Goal: Task Accomplishment & Management: Complete application form

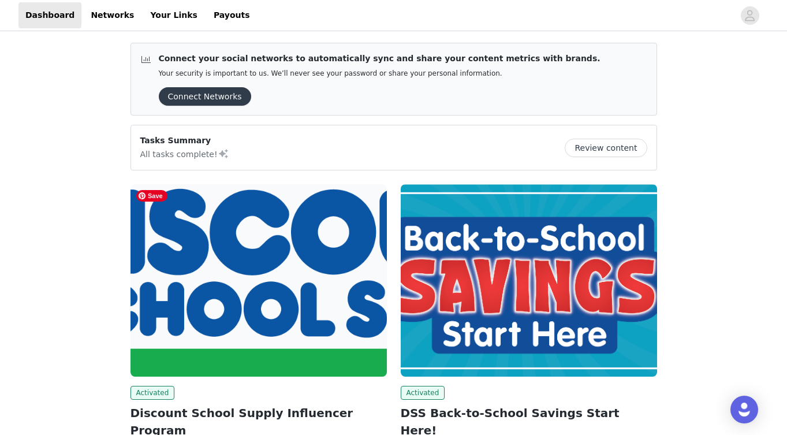
click at [183, 292] on img at bounding box center [258, 280] width 256 height 192
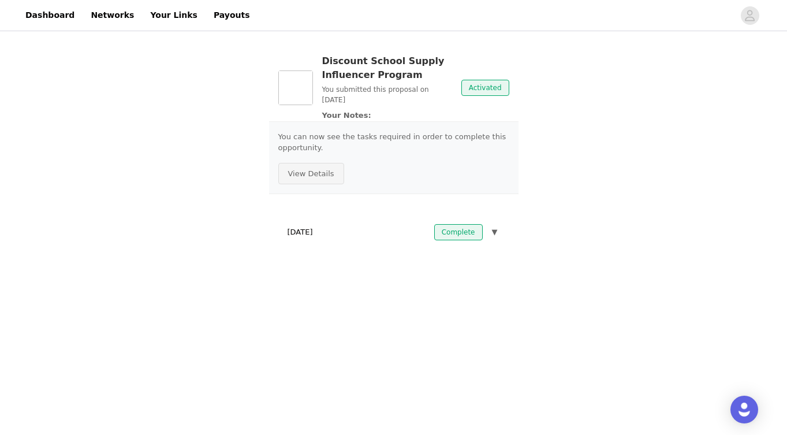
click at [318, 177] on button "View Details" at bounding box center [311, 174] width 66 height 22
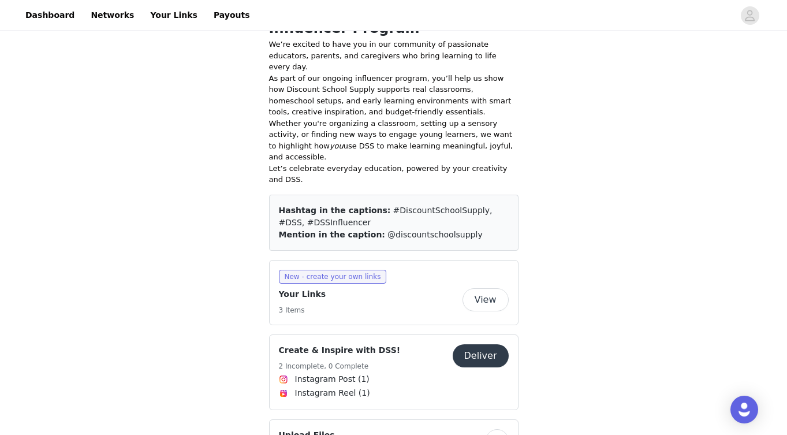
scroll to position [200, 0]
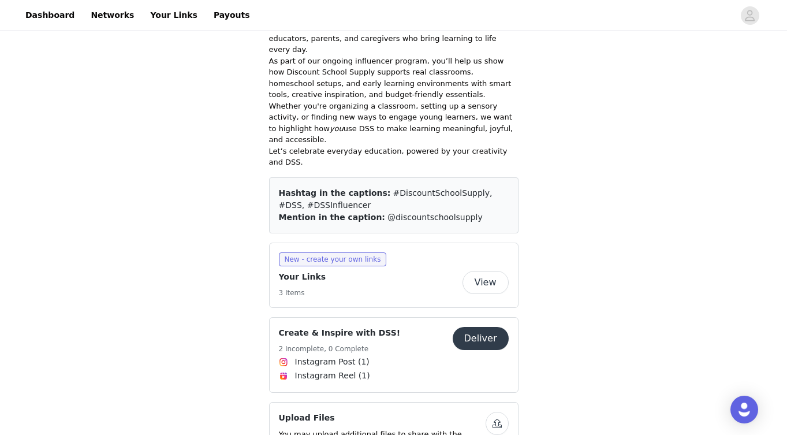
click at [469, 327] on button "Deliver" at bounding box center [481, 338] width 56 height 23
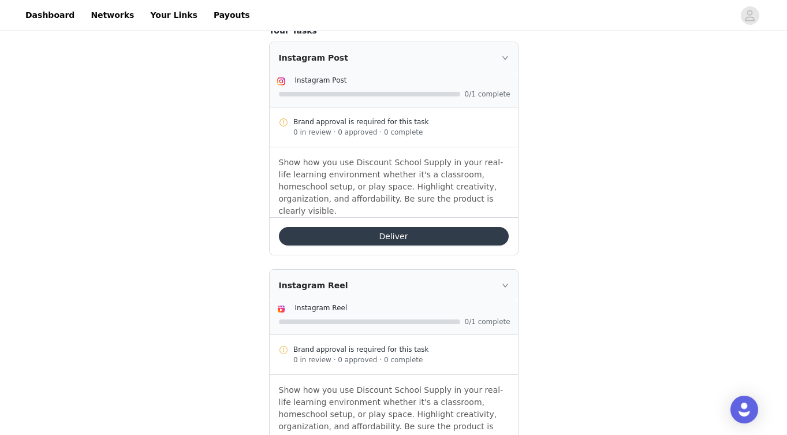
scroll to position [280, 0]
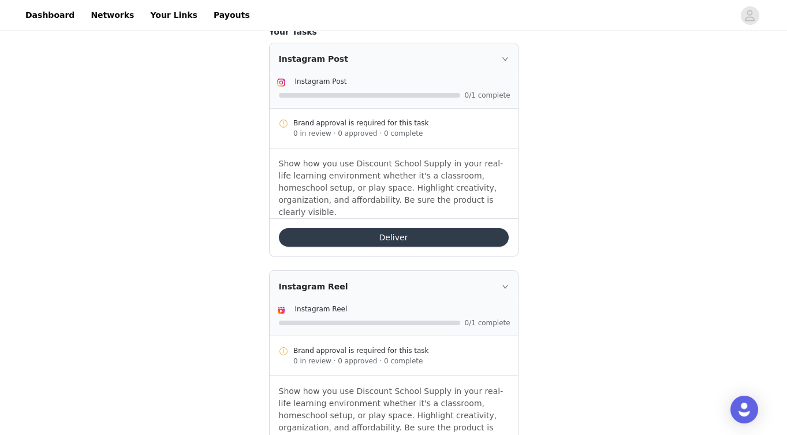
click at [381, 229] on button "Deliver" at bounding box center [394, 237] width 230 height 18
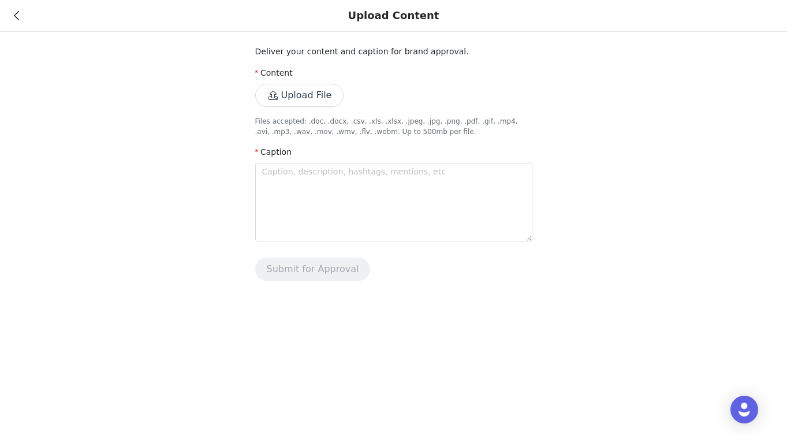
click at [16, 13] on icon at bounding box center [16, 16] width 5 height 8
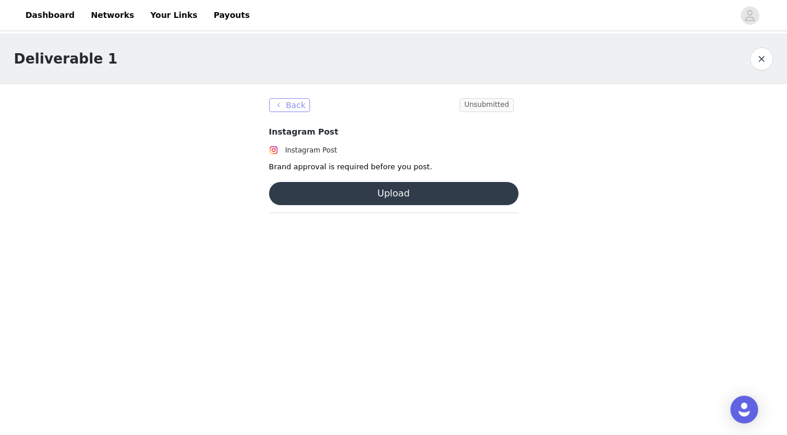
click at [281, 102] on button "Back" at bounding box center [290, 105] width 42 height 14
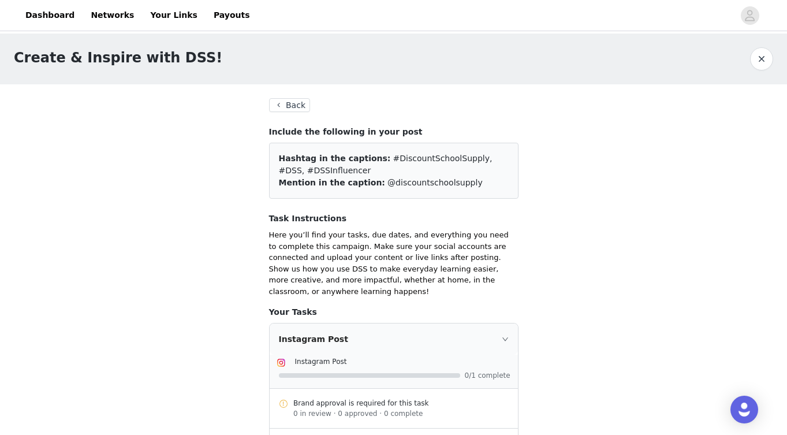
scroll to position [25, 0]
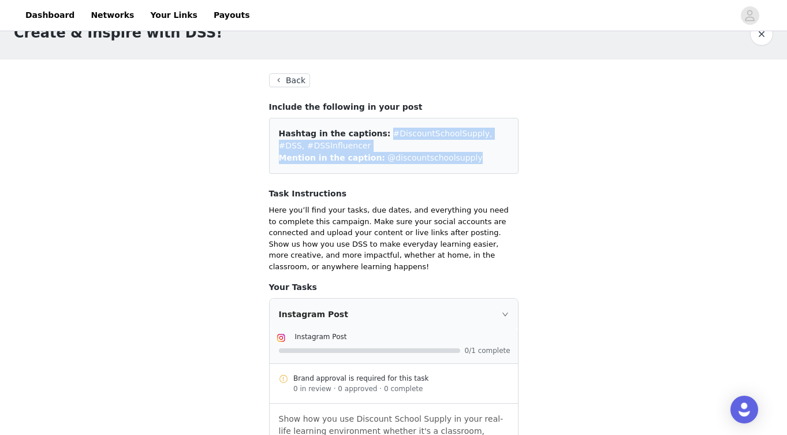
drag, startPoint x: 376, startPoint y: 134, endPoint x: 465, endPoint y: 159, distance: 92.3
click at [465, 159] on div "Hashtag in the captions: #DiscountSchoolSupply, #DSS, #DSSInfluencer Mention in…" at bounding box center [393, 146] width 249 height 56
copy div "#DiscountSchoolSupply, #DSS, #DSSInfluencer Mention in the caption: @discountsc…"
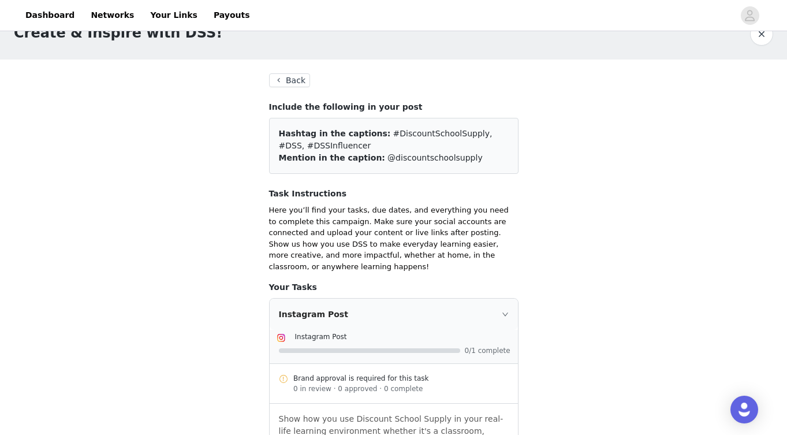
click at [467, 156] on div "Mention in the caption: @discountschoolsupply" at bounding box center [394, 158] width 230 height 12
drag, startPoint x: 376, startPoint y: 133, endPoint x: 383, endPoint y: 143, distance: 12.4
click at [383, 143] on div "Hashtag in the captions: #DiscountSchoolSupply, #DSS, #DSSInfluencer" at bounding box center [394, 140] width 230 height 24
copy span "#DiscountSchoolSupply, #DSS, #DSSInfluencer"
click at [479, 129] on span "#DiscountSchoolSupply, #DSS, #DSSInfluencer" at bounding box center [386, 139] width 214 height 21
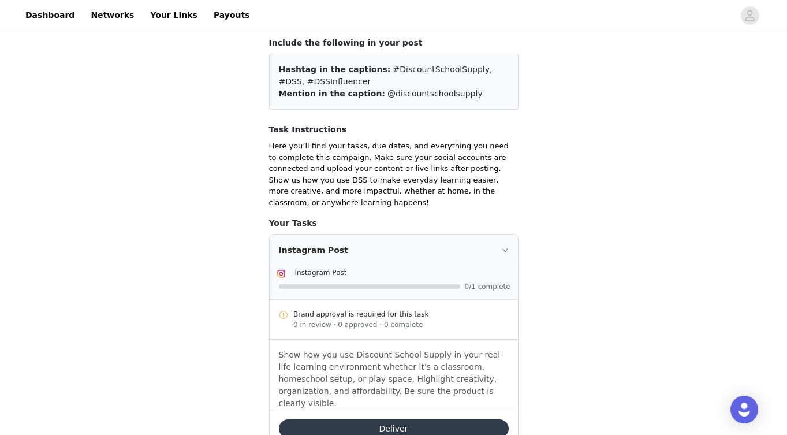
scroll to position [129, 0]
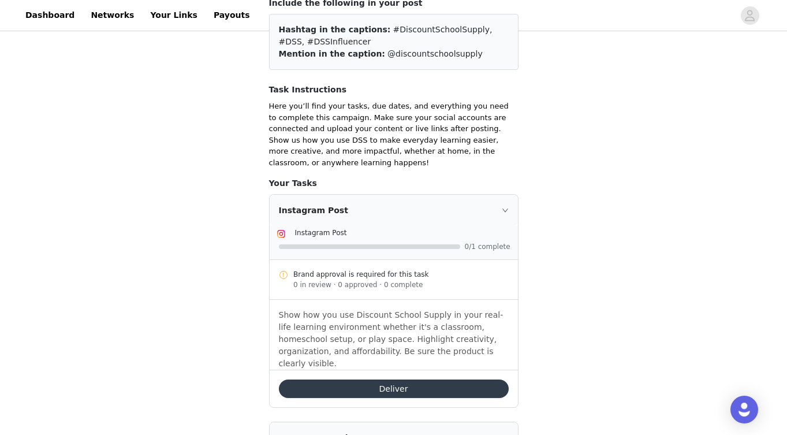
click at [443, 379] on button "Deliver" at bounding box center [394, 388] width 230 height 18
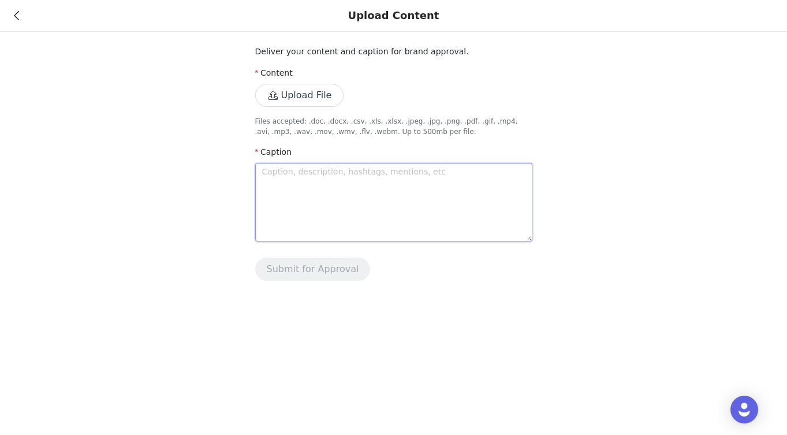
click at [354, 223] on textarea at bounding box center [393, 202] width 277 height 79
paste textarea "Slime… but make it spooky with help from @discountschoolsupply! This is the cut…"
type textarea "Slime… but make it spooky with help from @discountschoolsupply! This is the cut…"
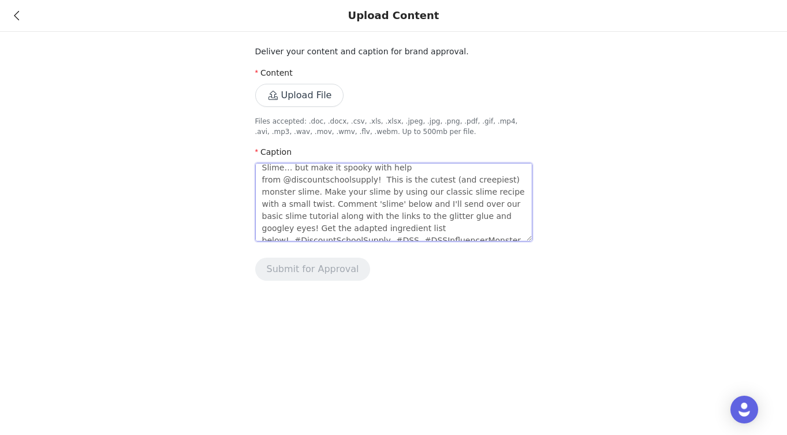
scroll to position [48, 0]
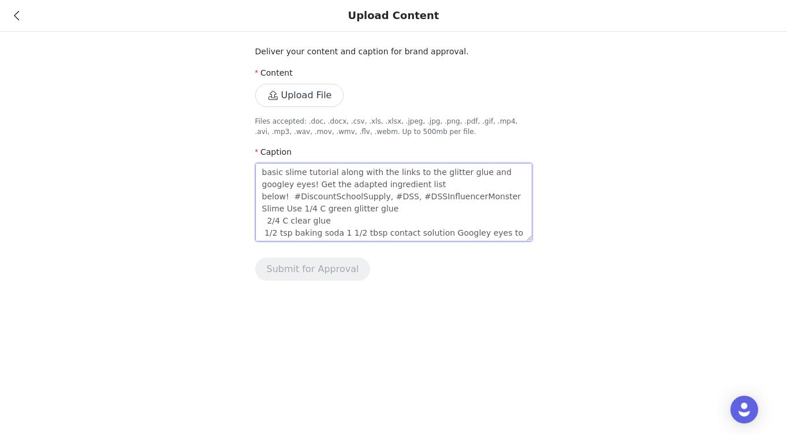
click at [263, 206] on textarea "Slime… but make it spooky with help from @discountschoolsupply! This is the cut…" at bounding box center [393, 202] width 277 height 79
type textarea "Slime… but make it spooky with help from @discountschoolsupply! This is the cut…"
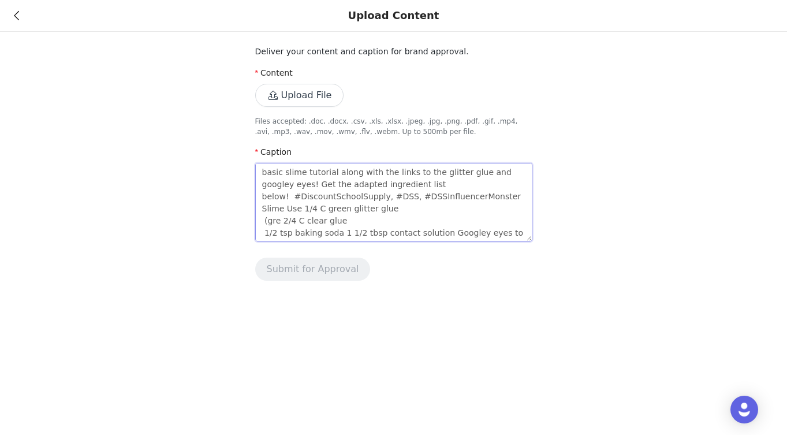
type textarea "Slime… but make it spooky with help from @discountschoolsupply! This is the cut…"
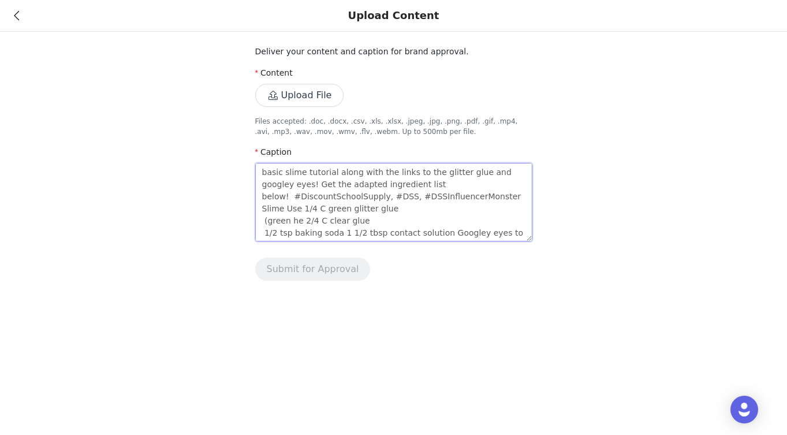
type textarea "Slime… but make it spooky with help from @discountschoolsupply! This is the cut…"
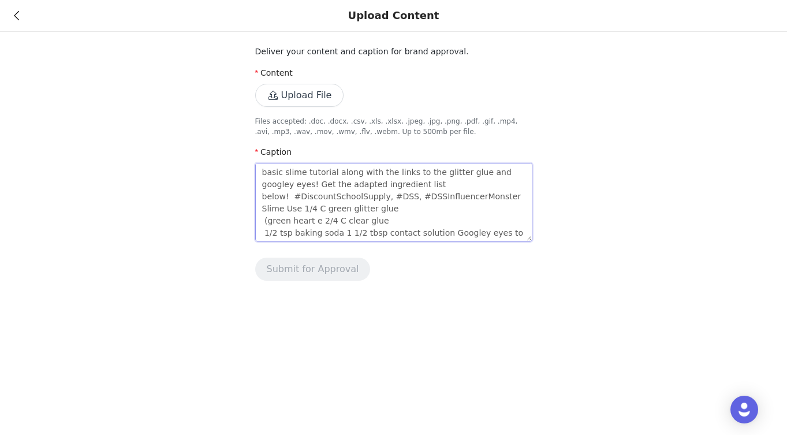
type textarea "Slime… but make it spooky with help from @discountschoolsupply! This is the cut…"
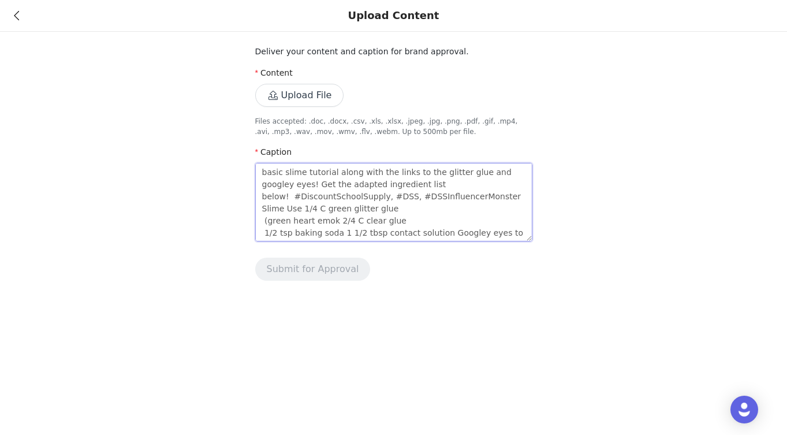
type textarea "Slime… but make it spooky with help from @discountschoolsupply! This is the cut…"
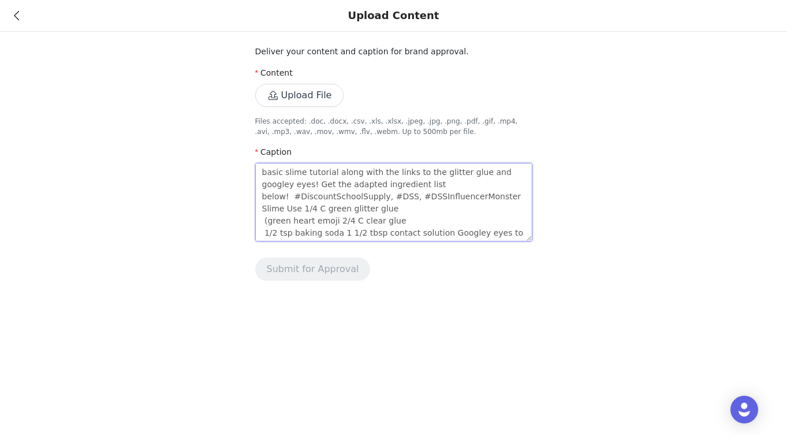
drag, startPoint x: 335, startPoint y: 208, endPoint x: 243, endPoint y: 204, distance: 91.9
click at [243, 204] on div "Deliver your content and caption for brand approval. Content Upload File Files …" at bounding box center [393, 147] width 787 height 294
type textarea "Slime… but make it spooky with help from @discountschoolsupply! This is the cut…"
click at [468, 184] on textarea "Slime… but make it spooky with help from @discountschoolsupply! This is the cut…" at bounding box center [393, 202] width 277 height 79
type textarea "Slime… but make it spooky with help from @discountschoolsupply! This is the cut…"
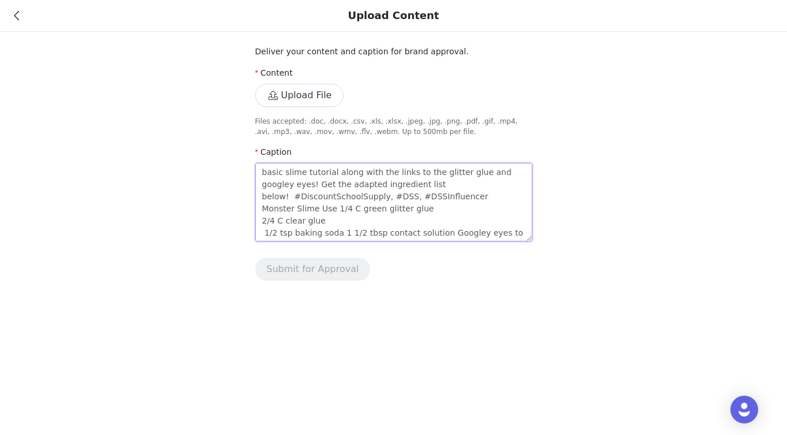
scroll to position [76, 0]
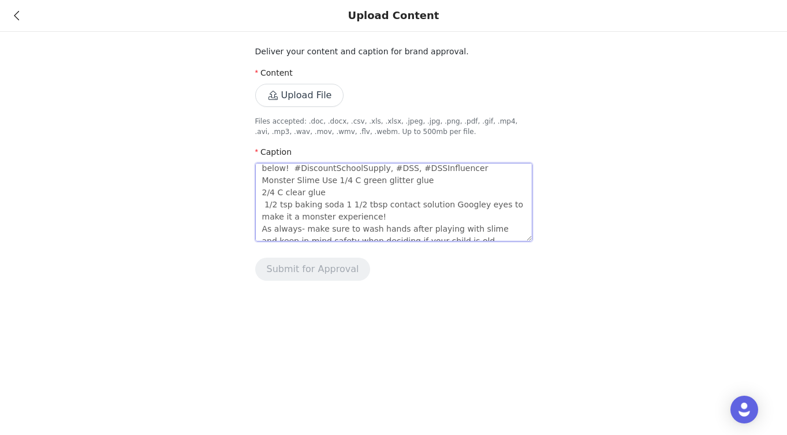
click at [318, 169] on textarea "Slime… but make it spooky with help from @discountschoolsupply! This is the cut…" at bounding box center [393, 202] width 277 height 79
type textarea "Slime… but make it spooky with help from @discountschoolsupply! This is the cut…"
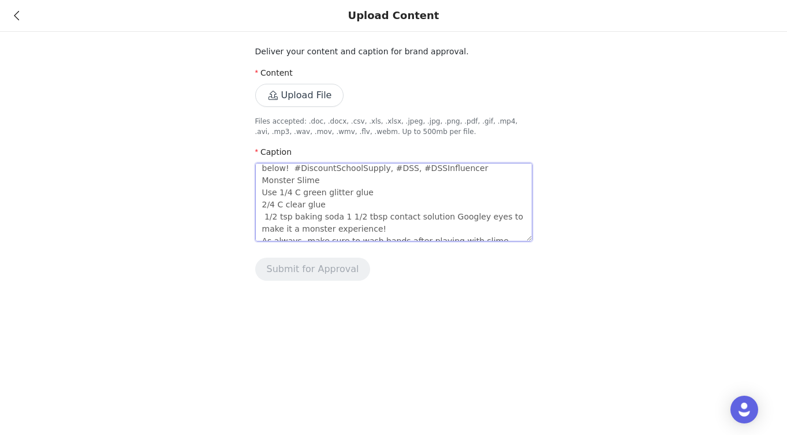
scroll to position [88, 0]
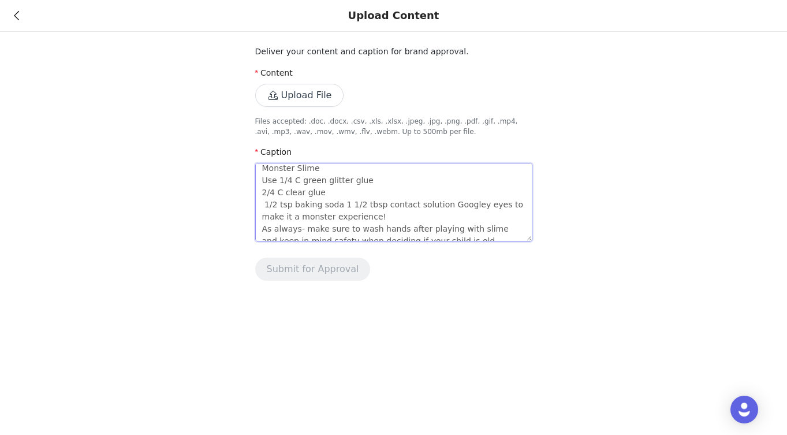
click at [263, 190] on textarea "Slime… but make it spooky with help from @discountschoolsupply! This is the cut…" at bounding box center [393, 202] width 277 height 79
type textarea "Slime… but make it spooky with help from @discountschoolsupply! This is the cut…"
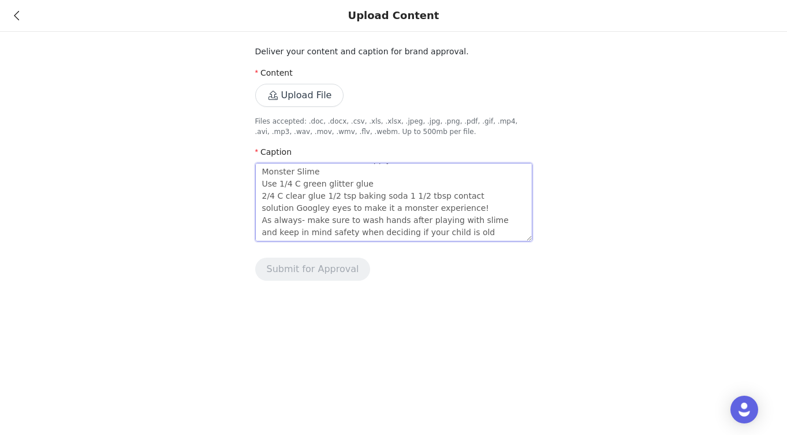
type textarea "Slime… but make it spooky with help from @discountschoolsupply! This is the cut…"
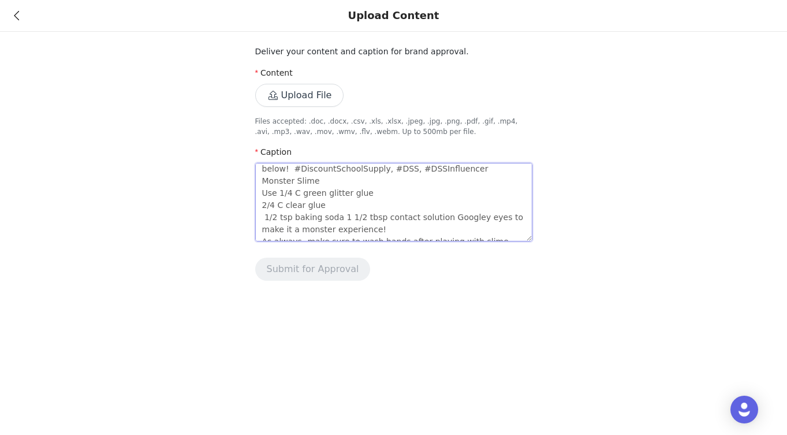
scroll to position [75, 0]
click at [341, 205] on textarea "Slime… but make it spooky with help from @discountschoolsupply! This is the cut…" at bounding box center [393, 202] width 277 height 79
type textarea "Slime… but make it spooky with help from @discountschoolsupply! This is the cut…"
click at [366, 215] on textarea "Slime… but make it spooky with help from @discountschoolsupply! This is the cut…" at bounding box center [393, 202] width 277 height 79
type textarea "Slime… but make it spooky with help from @discountschoolsupply! This is the cut…"
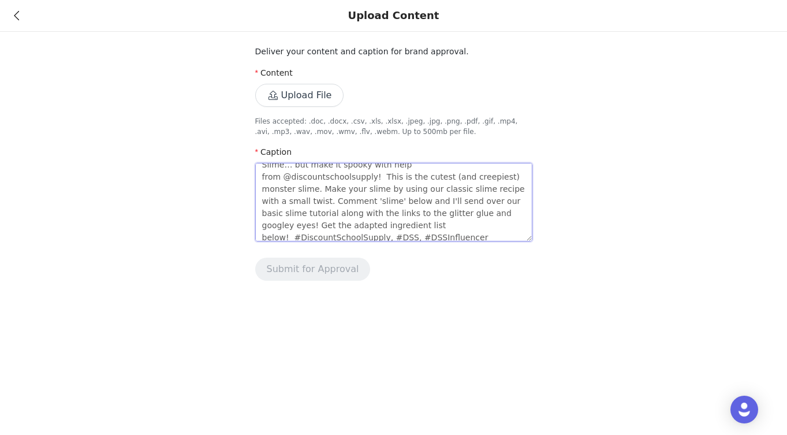
scroll to position [0, 0]
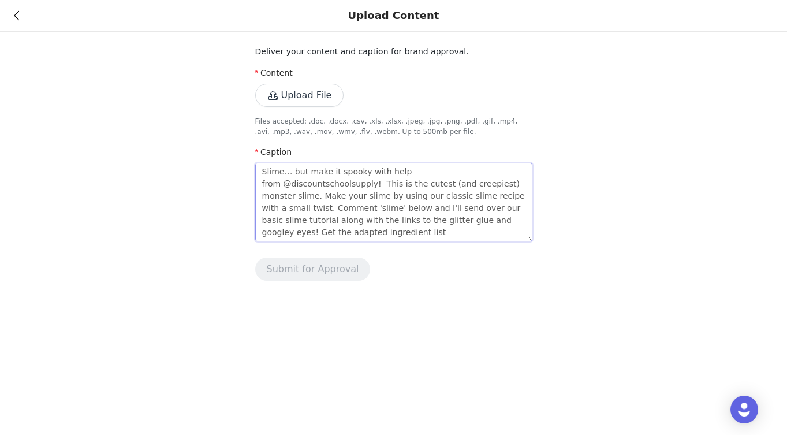
drag, startPoint x: 405, startPoint y: 219, endPoint x: 390, endPoint y: 220, distance: 15.6
click at [390, 220] on textarea "Slime… but make it spooky with help from @discountschoolsupply! This is the cut…" at bounding box center [393, 202] width 277 height 79
type textarea "Slime… but make it spooky with help from @discountschoolsupply! This is the cut…"
click at [502, 221] on textarea "Slime… but make it spooky with help from @discountschoolsupply! This is the cut…" at bounding box center [393, 202] width 277 height 79
type textarea "Slime… but make it spooky with help from @discountschoolsupply! This is the cut…"
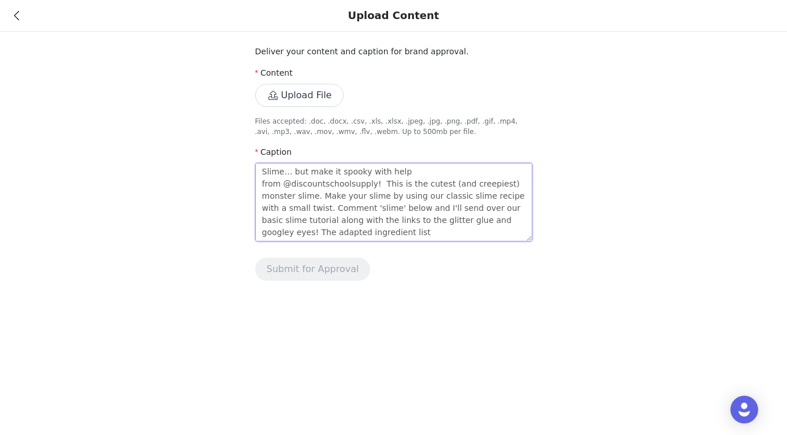
type textarea "Slime… but make it spooky with help from @discountschoolsupply! This is the cut…"
drag, startPoint x: 390, startPoint y: 221, endPoint x: 287, endPoint y: 234, distance: 103.7
click at [287, 234] on textarea "Slime… but make it spooky with help from @discountschoolsupply! This is the cut…" at bounding box center [393, 202] width 277 height 79
type textarea "Slime… but make it spooky with help from @discountschoolsupply! This is the cut…"
click at [442, 195] on textarea "Slime… but make it spooky with help from @discountschoolsupply! This is the cut…" at bounding box center [393, 202] width 277 height 79
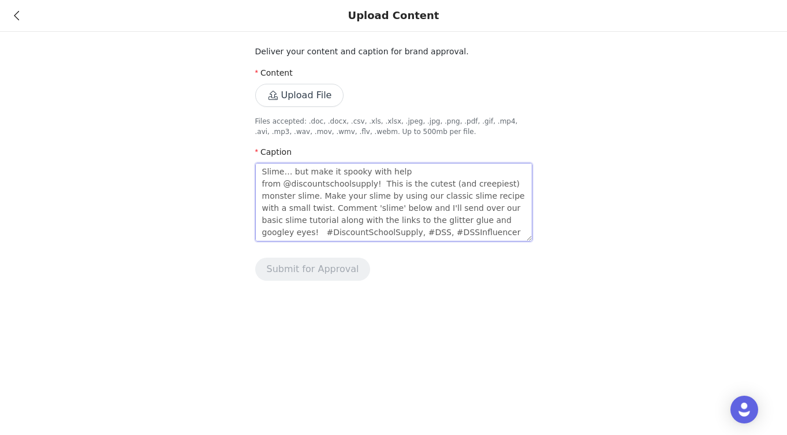
paste textarea "The adapted ingredient list is below!"
type textarea "Slime… but make it spooky with help from @discountschoolsupply! This is the cut…"
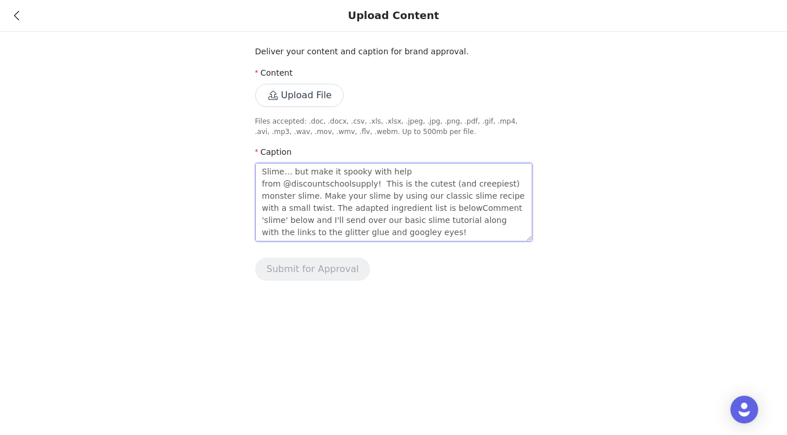
type textarea "Slime… but make it spooky with help from @discountschoolsupply! This is the cut…"
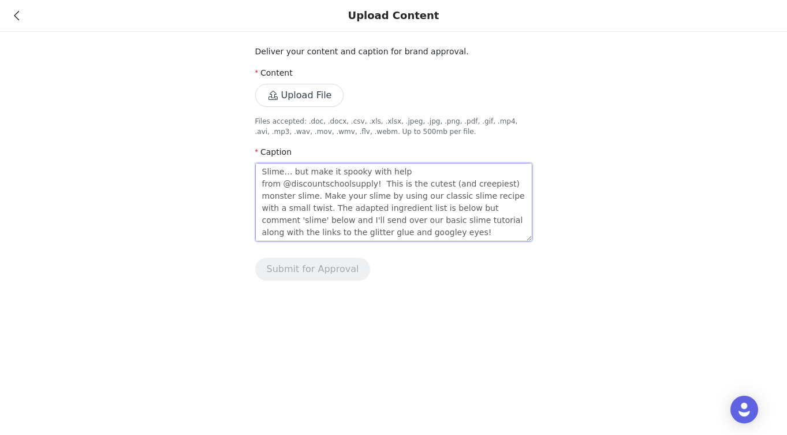
type textarea "Slime… but make it spooky with help from @discountschoolsupply! This is the cut…"
click at [311, 96] on button "Upload File" at bounding box center [299, 95] width 89 height 23
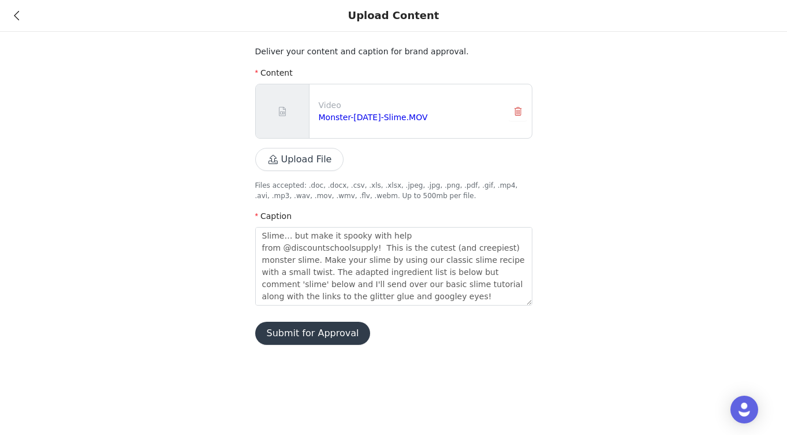
click at [305, 337] on button "Submit for Approval" at bounding box center [312, 333] width 115 height 23
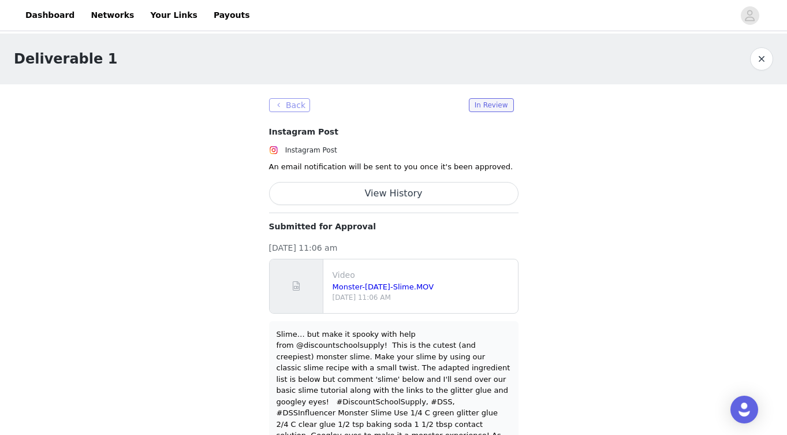
click at [281, 109] on button "Back" at bounding box center [290, 105] width 42 height 14
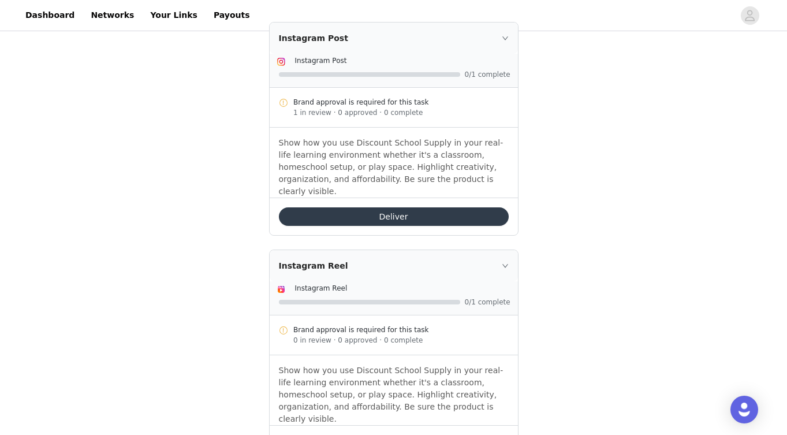
scroll to position [333, 0]
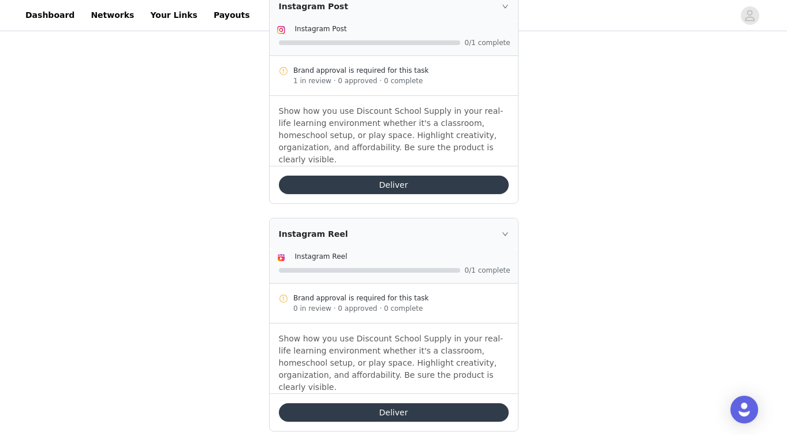
click at [439, 403] on button "Deliver" at bounding box center [394, 412] width 230 height 18
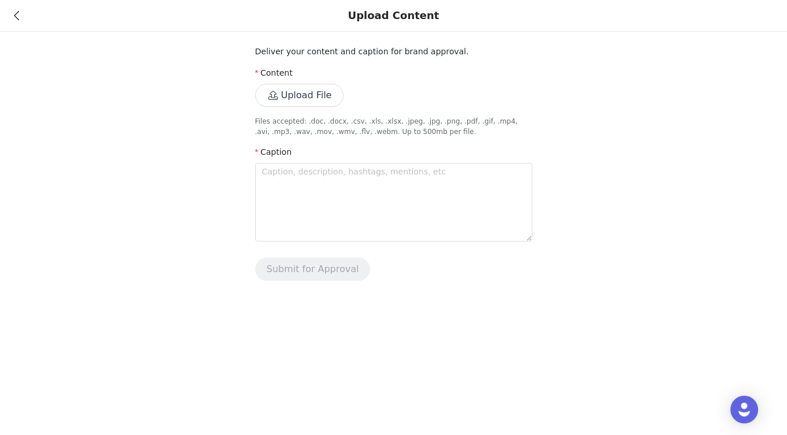
click at [311, 100] on button "Upload File" at bounding box center [299, 95] width 89 height 23
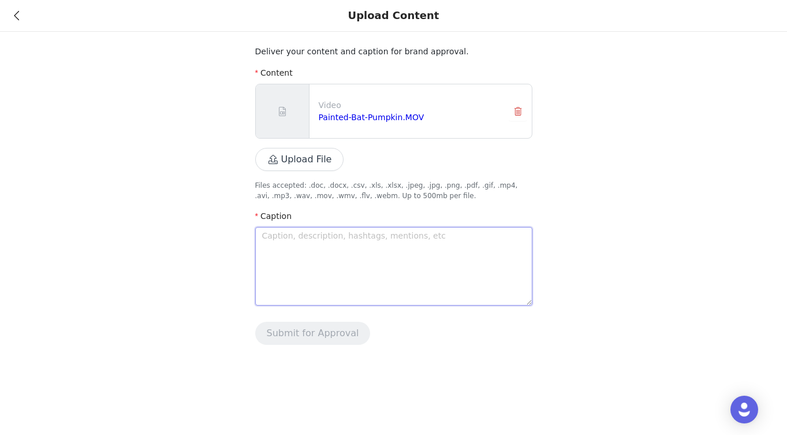
click at [432, 252] on textarea at bounding box center [393, 266] width 277 height 79
type textarea "N"
type textarea "No"
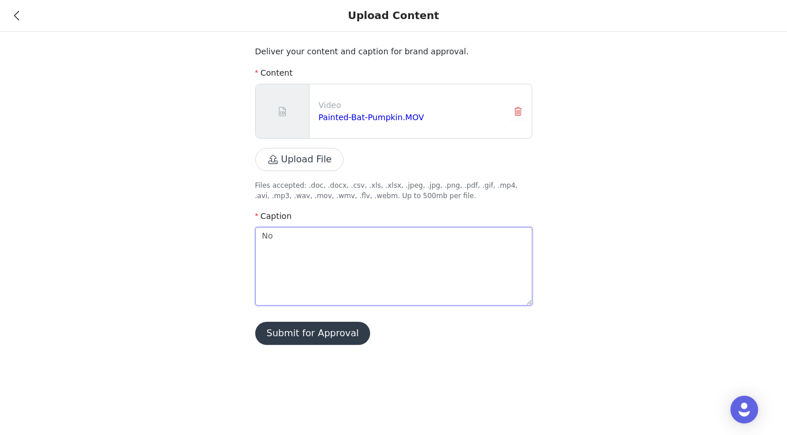
type textarea "No"
type textarea "No c"
type textarea "No ca"
type textarea "No car"
type textarea "No carvi"
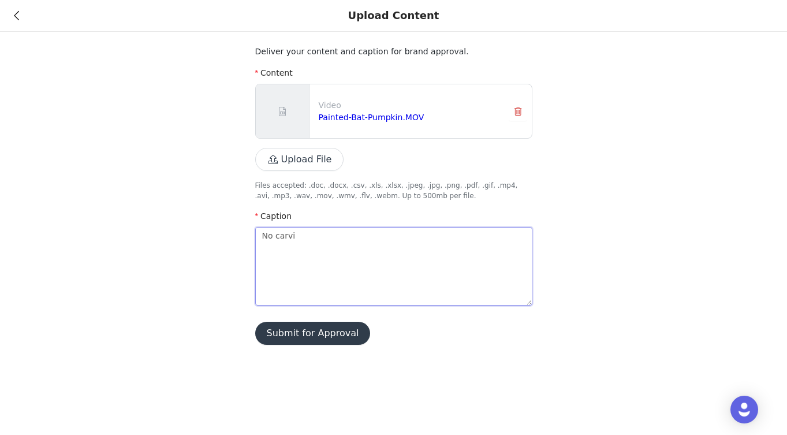
type textarea "No carvin"
type textarea "No carving"
type textarea "No carving n"
type textarea "No carving no"
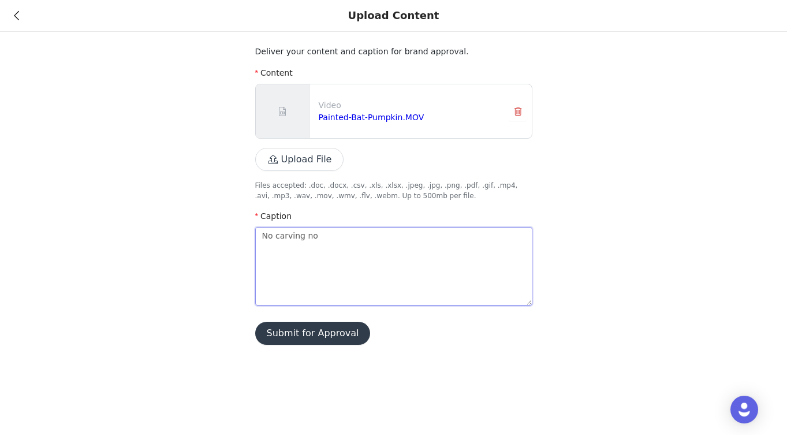
type textarea "No carving no p"
type textarea "No carving no pro"
type textarea "No carving no prob"
type textarea "No carving no probl"
type textarea "No carving no problm"
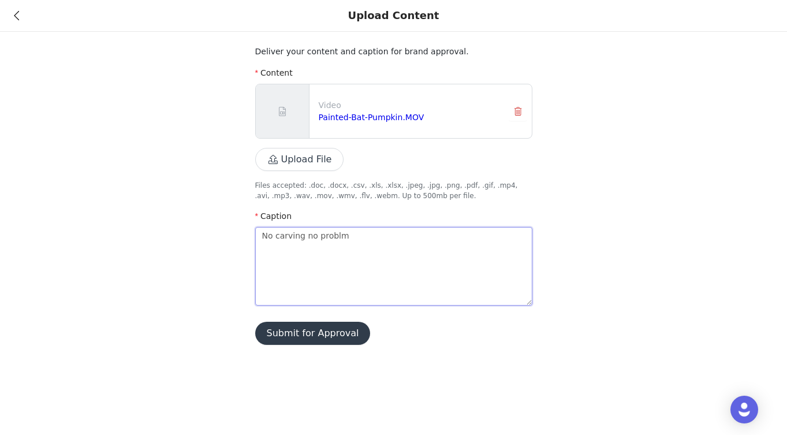
type textarea "No carving no problme"
type textarea "No carving no problm"
type textarea "No carving no proble"
type textarea "No carving no problem"
type textarea "No carving no problem!"
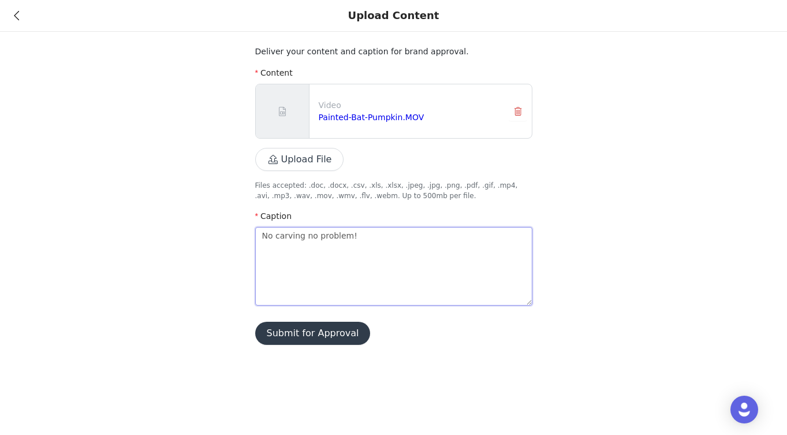
type textarea "No carving no problem!"
type textarea "No carving no problem! T"
type textarea "No carving no problem! Th"
type textarea "No carving no problem! Thi"
type textarea "No carving no problem! This"
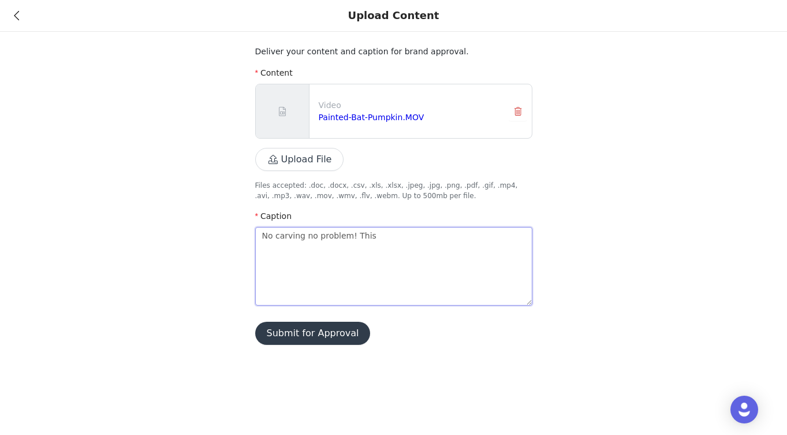
type textarea "No carving no problem! This p"
type textarea "No carving no problem! This pu"
type textarea "No carving no problem! This pum"
type textarea "No carving no problem! This pump"
type textarea "No carving no problem! This pumpk"
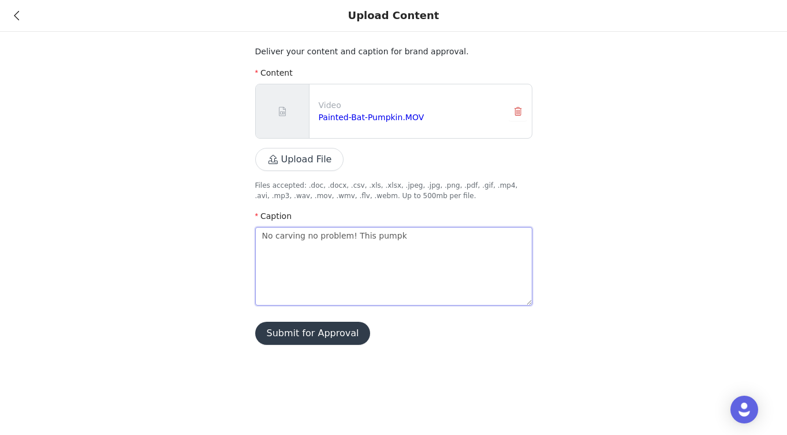
type textarea "No carving no problem! This pumpki"
type textarea "No carving no problem! This pumpkin"
type textarea "No carving no problem! This pumpkin g"
type textarea "No carving no problem! This pumpkin ge"
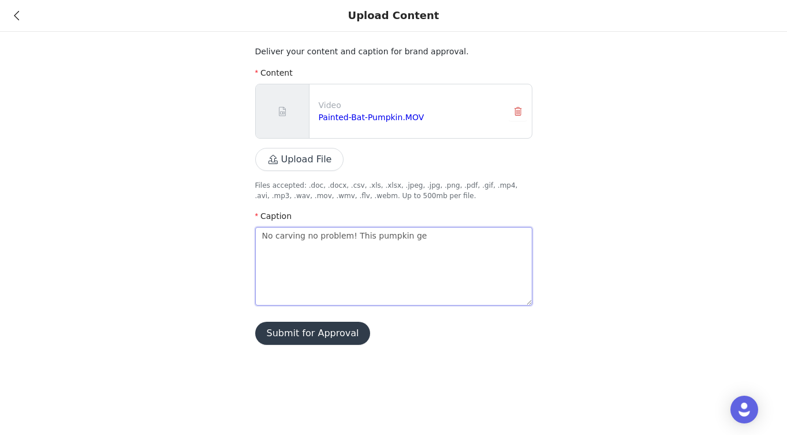
type textarea "No carving no problem! This pumpkin get"
type textarea "No carving no problem! This pumpkin ge"
type textarea "No carving no problem! This pumpkin g"
type textarea "No carving no problem! This pumpkin ge"
type textarea "No carving no problem! This pumpkin get"
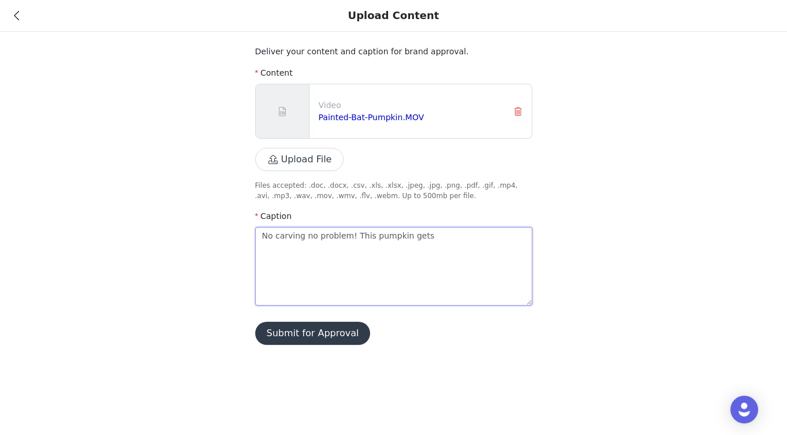
type textarea "No carving no problem! This pumpkin gets"
type textarea "No carving no problem! This pumpkin gets a"
type textarea "No carving no problem! This pumpkin gets a s"
type textarea "No carving no problem! This pumpkin gets a sp"
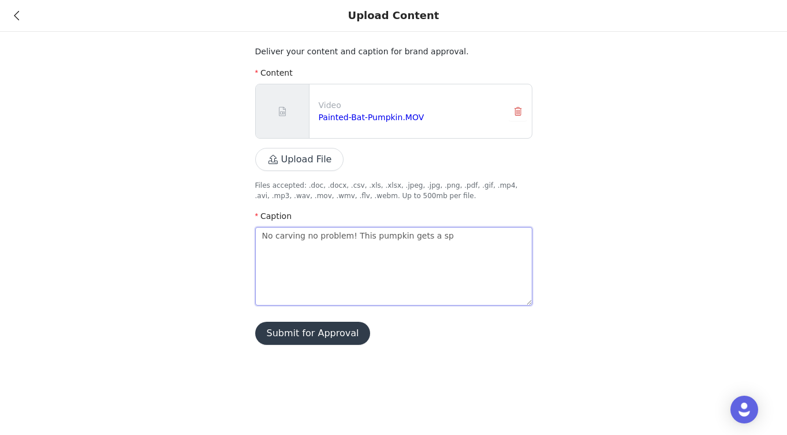
type textarea "No carving no problem! This pumpkin gets a spo"
type textarea "No carving no problem! This pumpkin gets a spoo"
type textarea "No carving no problem! This pumpkin gets a spook"
type textarea "No carving no problem! This pumpkin gets a spooky"
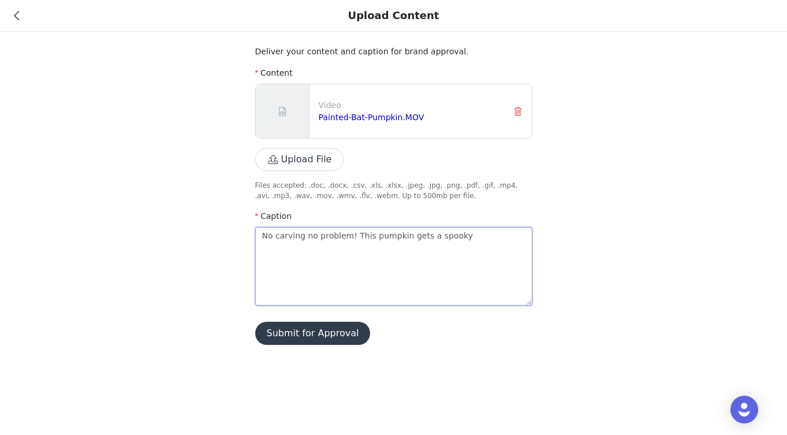
type textarea "No carving no problem! This pumpkin gets a spooky m"
type textarea "No carving no problem! This pumpkin gets a spooky ma"
click at [301, 234] on textarea "No carving no problem! This pumpkin gets a spooky makeover with acrylic paint, …" at bounding box center [393, 266] width 277 height 79
click at [354, 236] on textarea "No carving, no problem! This pumpkin gets a spooky makeover with acrylic paint,…" at bounding box center [393, 266] width 277 height 79
click at [310, 259] on textarea "No carving, no problem! (bat emoji, black heart emoji) This pumpkin gets a spoo…" at bounding box center [393, 266] width 277 height 79
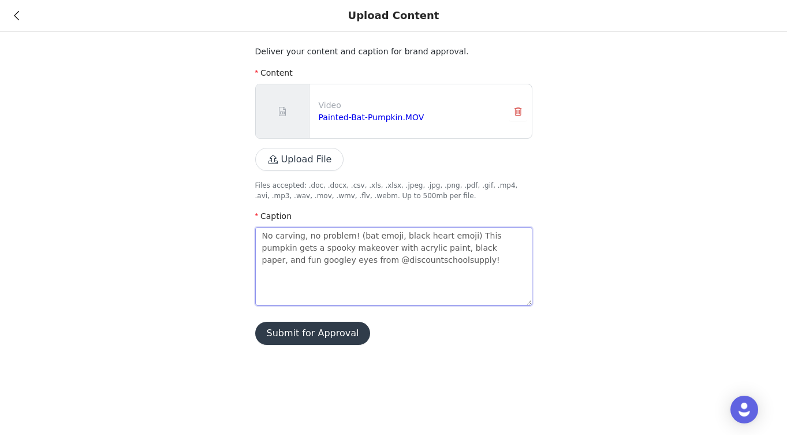
click at [445, 263] on textarea "No carving, no problem! (bat emoji, black heart emoji) This pumpkin gets a spoo…" at bounding box center [393, 266] width 277 height 79
paste textarea "#DiscountSchoolSupply, #DSS, #DSSInfluencer"
click at [425, 259] on textarea "No carving, no problem! (bat emoji, black heart emoji) This pumpkin gets a spoo…" at bounding box center [393, 266] width 277 height 79
click at [331, 335] on button "Submit for Approval" at bounding box center [312, 333] width 115 height 23
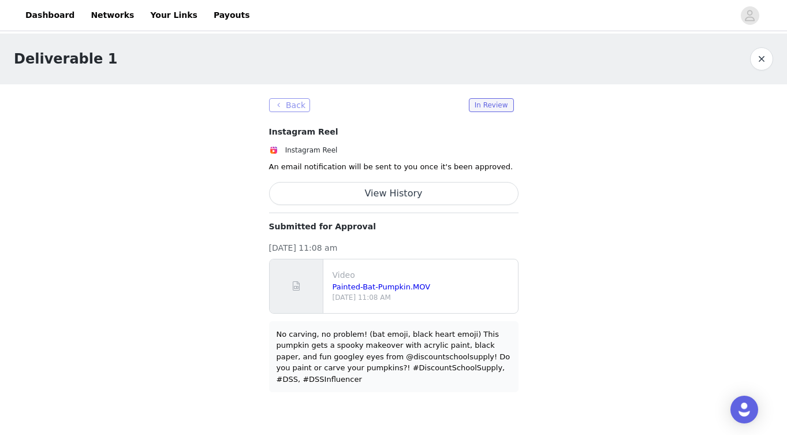
click at [288, 103] on button "Back" at bounding box center [290, 105] width 42 height 14
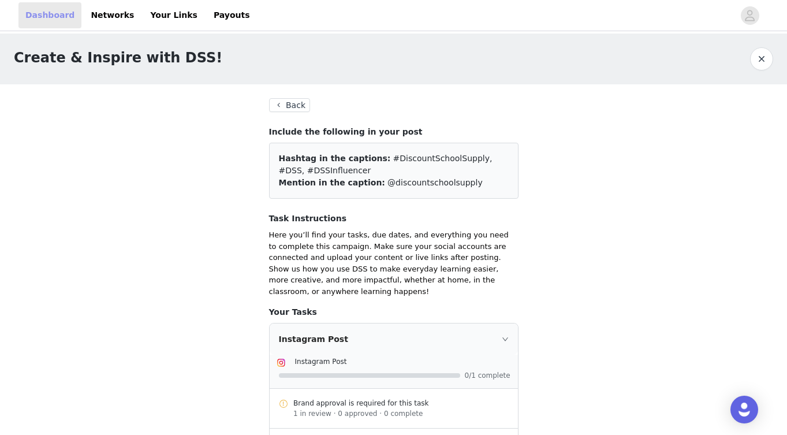
click at [48, 17] on link "Dashboard" at bounding box center [49, 15] width 63 height 26
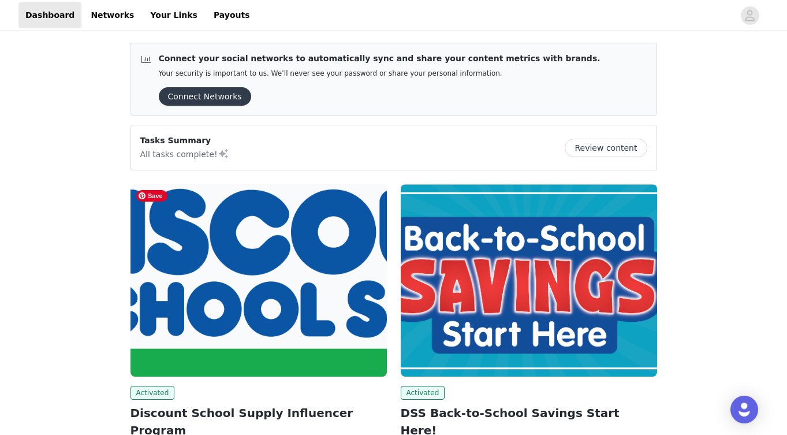
click at [214, 200] on img at bounding box center [258, 280] width 256 height 192
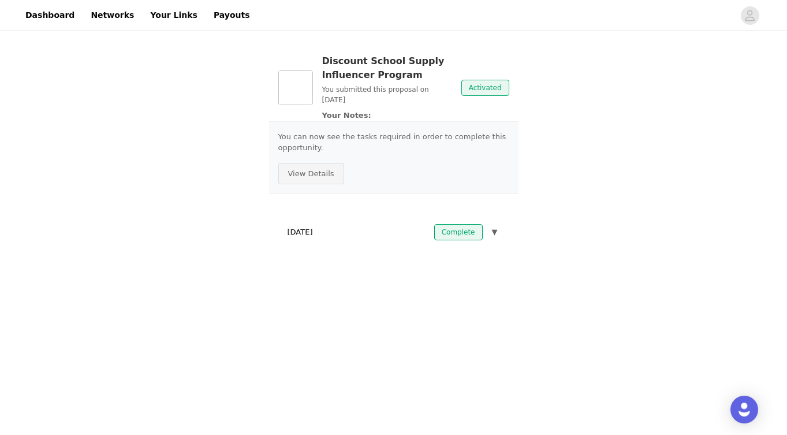
click at [320, 178] on button "View Details" at bounding box center [311, 174] width 66 height 22
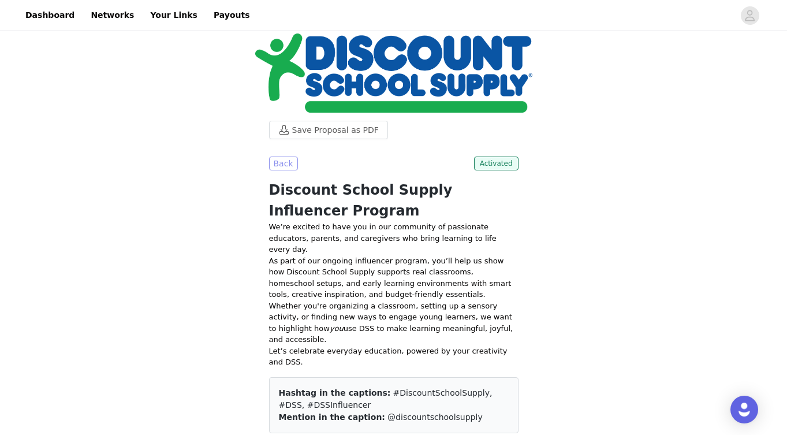
click at [285, 164] on button "Back" at bounding box center [283, 163] width 29 height 14
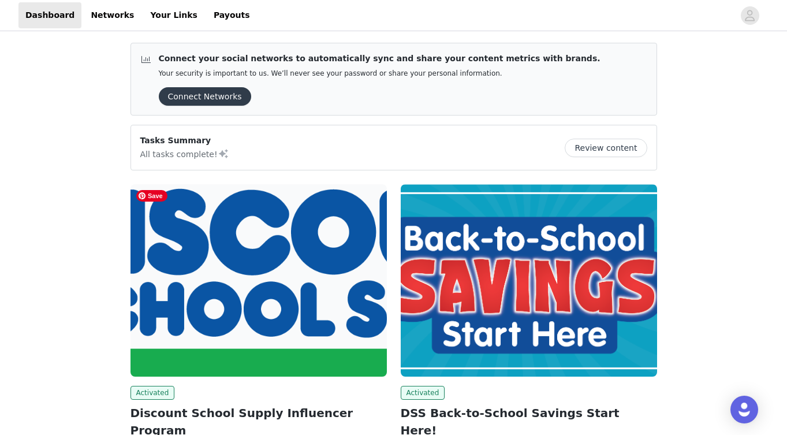
click at [255, 270] on img at bounding box center [258, 280] width 256 height 192
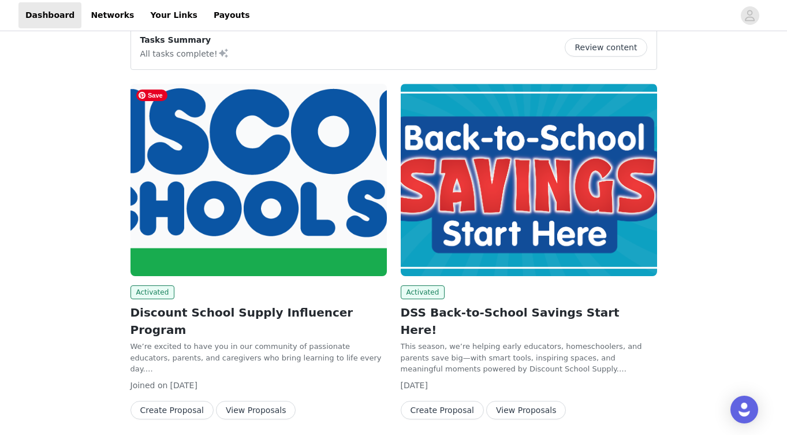
scroll to position [125, 0]
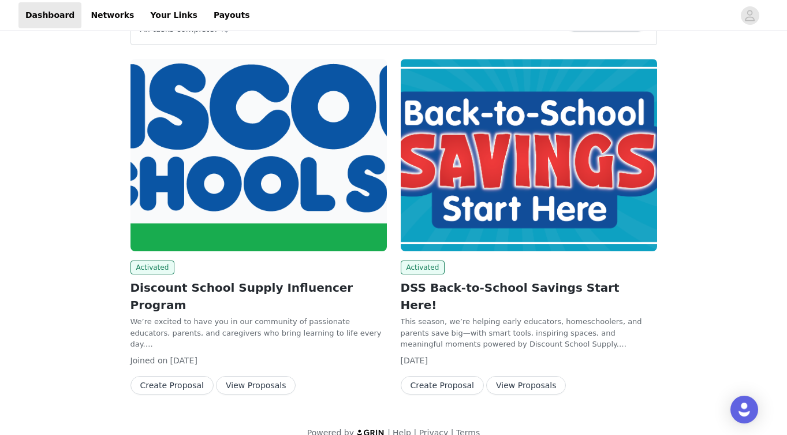
click at [264, 376] on button "View Proposals" at bounding box center [256, 385] width 80 height 18
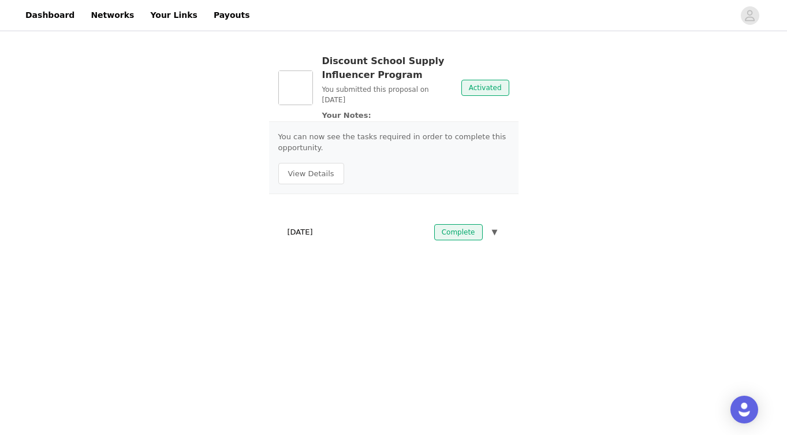
click at [328, 227] on div "August 27, 2025 Complete ▼" at bounding box center [393, 231] width 231 height 25
click at [492, 229] on span "▼" at bounding box center [495, 232] width 6 height 12
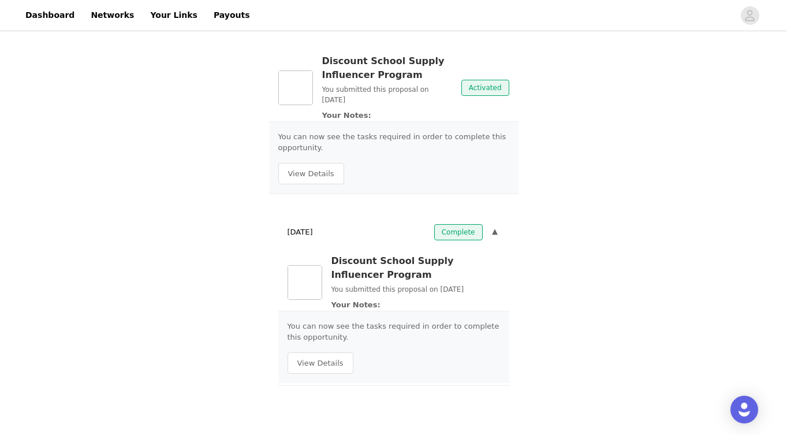
click at [492, 229] on span "▼" at bounding box center [495, 232] width 6 height 12
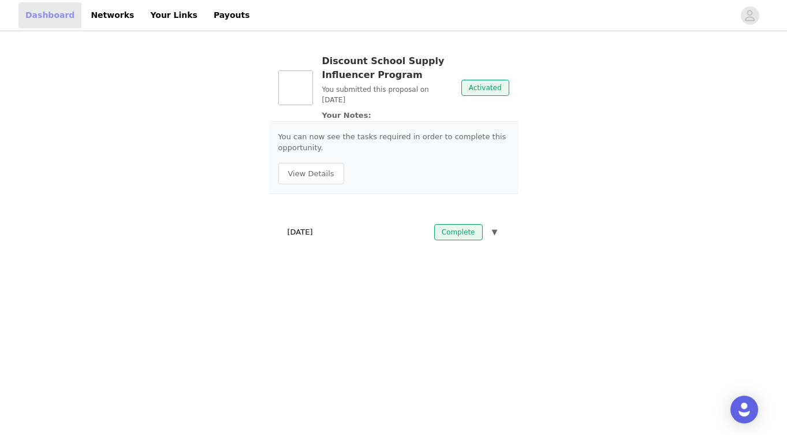
click at [57, 15] on link "Dashboard" at bounding box center [49, 15] width 63 height 26
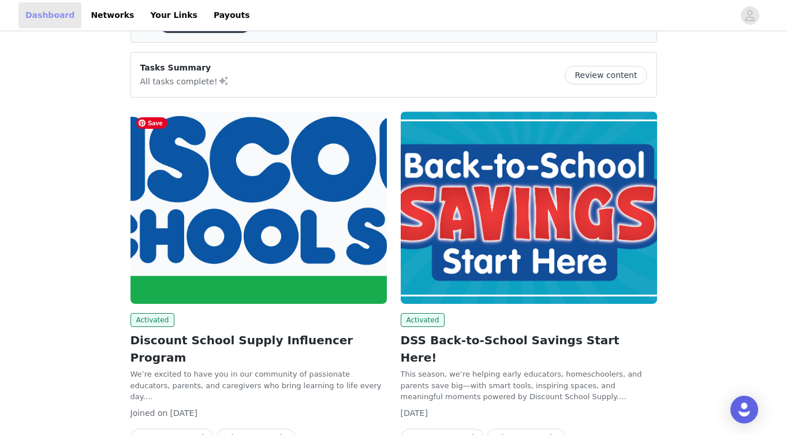
scroll to position [125, 0]
